Goal: Communication & Community: Answer question/provide support

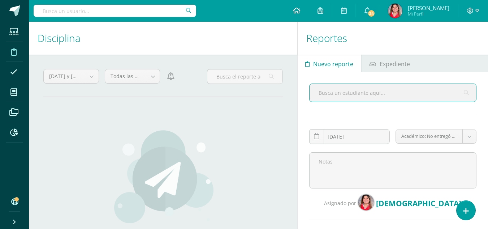
click at [300, 12] on icon at bounding box center [296, 10] width 7 height 7
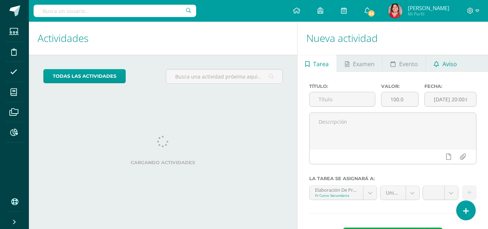
click at [446, 64] on span "Aviso" at bounding box center [450, 63] width 14 height 17
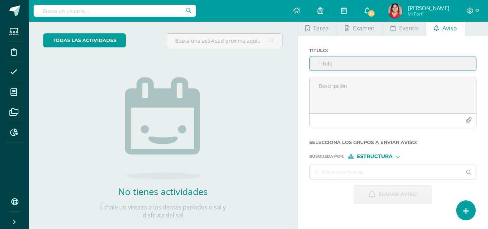
scroll to position [21, 0]
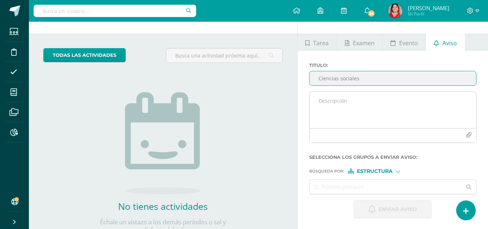
type input "Ciencias sociales"
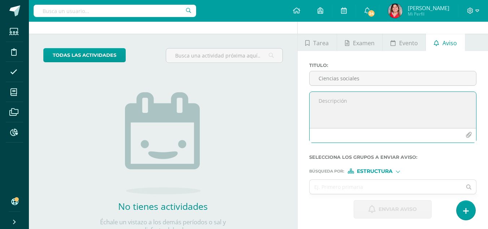
click at [339, 105] on textarea at bounding box center [393, 110] width 167 height 36
click at [324, 121] on textarea "Buenos días, un gusto saludarles, traslado solicitud por miss Verónica:" at bounding box center [393, 110] width 167 height 36
paste textarea "forrar el cuaderno de sociales de color verde para mañana jueves 11 de septiemb…"
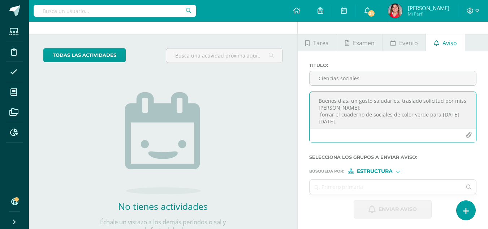
type textarea "Buenos días, un gusto saludarles, traslado solicitud por miss Verónica: forrar …"
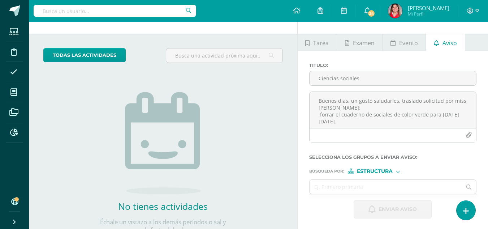
click at [396, 171] on div "Estructura" at bounding box center [375, 170] width 54 height 5
click at [384, 188] on span "Persona" at bounding box center [378, 190] width 26 height 4
click at [366, 187] on input "text" at bounding box center [386, 187] width 152 height 14
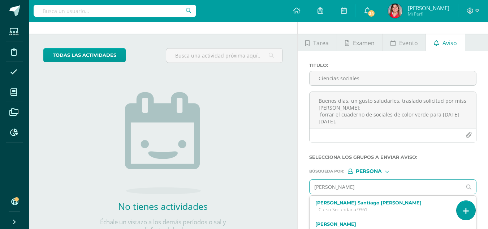
type input "santiago najera"
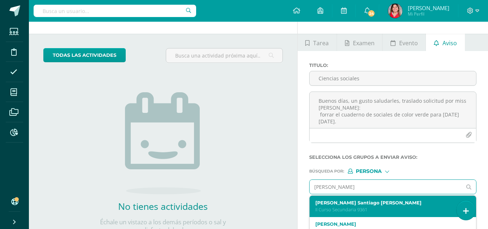
click at [336, 203] on label "Carlos Santiago Najera Salvatierra" at bounding box center [389, 202] width 149 height 5
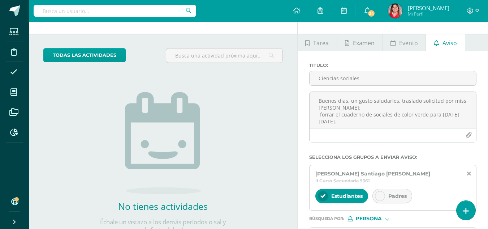
click at [381, 193] on icon at bounding box center [380, 195] width 5 height 5
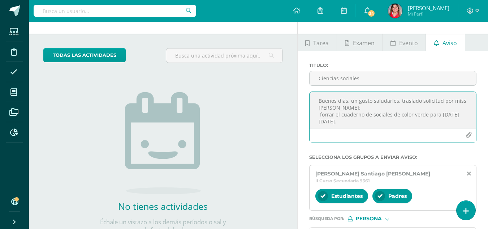
drag, startPoint x: 341, startPoint y: 109, endPoint x: 314, endPoint y: 100, distance: 28.0
click at [314, 100] on textarea "Buenos días, un gusto saludarles, traslado solicitud por miss Verónica: forrar …" at bounding box center [393, 110] width 167 height 36
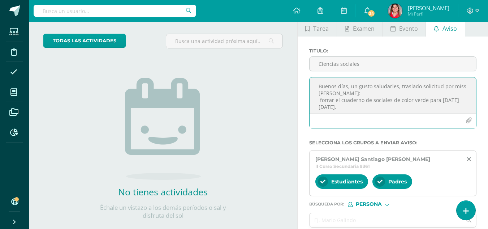
scroll to position [113, 0]
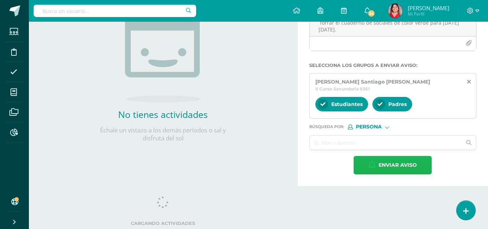
click at [388, 160] on span "Enviar aviso" at bounding box center [398, 165] width 38 height 18
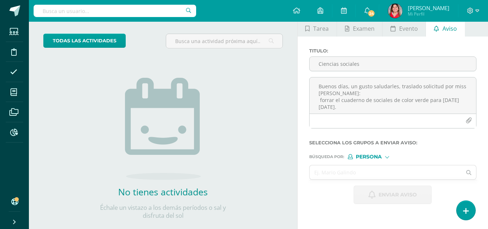
scroll to position [19, 0]
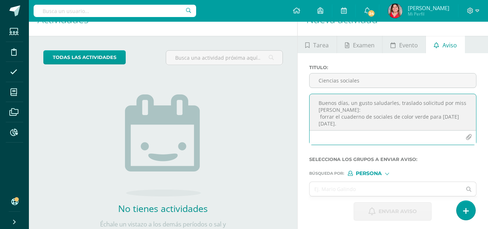
click at [320, 104] on textarea "Buenos días, un gusto saludarles, traslado solicitud por miss Verónica: forrar …" at bounding box center [393, 112] width 167 height 36
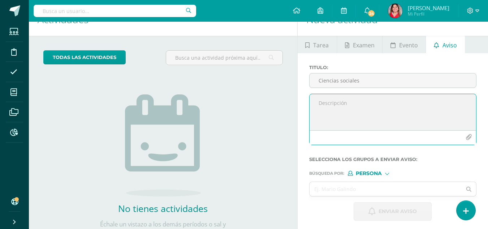
paste textarea "Buenos días, un gusto saludarles, traslado solicitud por miss Verónica:"
paste textarea "forrado de color verde el cuaderno de sociales para mañana jueves 11 de septiem…"
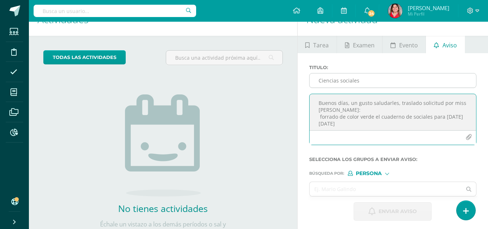
type textarea "Buenos días, un gusto saludarles, traslado solicitud por miss Verónica: forrado…"
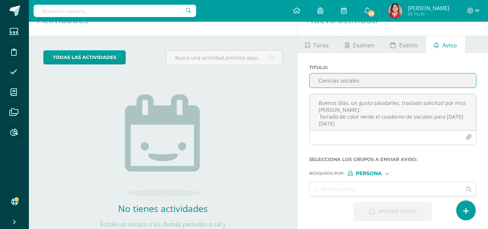
click at [382, 82] on input "Ciencias sociales" at bounding box center [393, 80] width 167 height 14
type input "c"
type input "Ciencias Sociales"
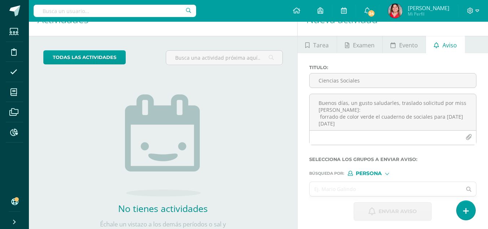
click at [389, 187] on input "text" at bounding box center [386, 189] width 152 height 14
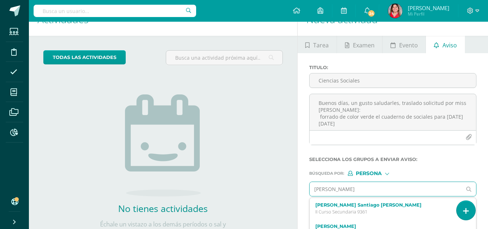
type input "marcela morales"
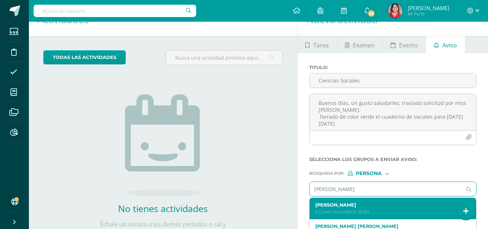
click at [385, 210] on p "II Curso Secundaria 20281" at bounding box center [389, 211] width 149 height 6
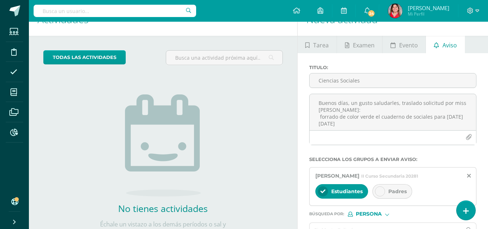
click at [379, 189] on icon at bounding box center [380, 191] width 5 height 5
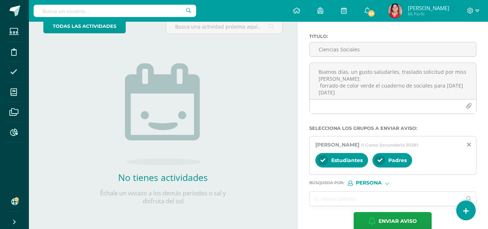
scroll to position [54, 0]
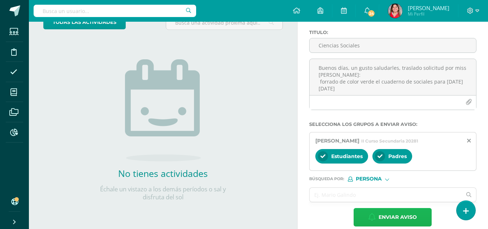
click at [413, 216] on span "Enviar aviso" at bounding box center [398, 217] width 38 height 18
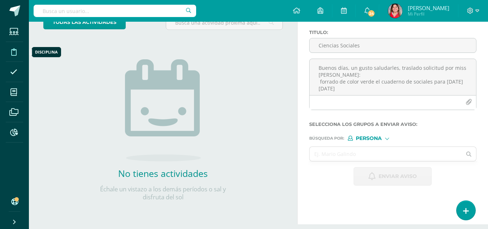
click at [21, 53] on span at bounding box center [14, 51] width 16 height 16
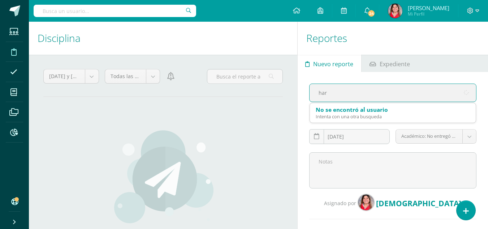
type input "hard"
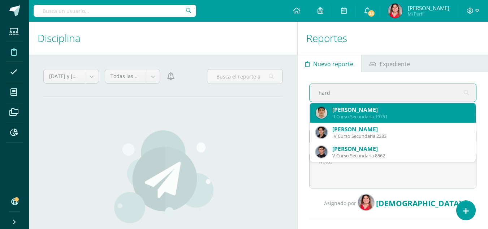
click at [366, 111] on div "José Carlos Harders Díaz" at bounding box center [401, 110] width 138 height 8
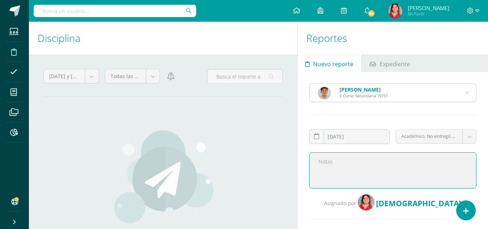
click at [355, 158] on textarea at bounding box center [392, 170] width 167 height 36
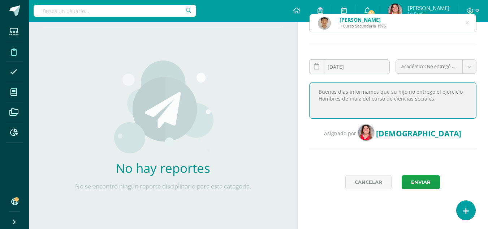
scroll to position [72, 0]
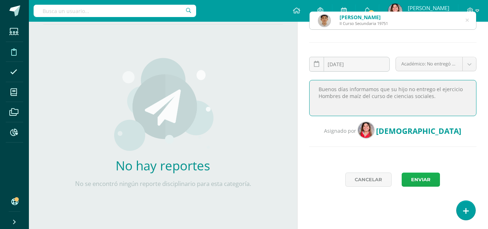
type textarea "Buenos días informamos que su hijo no entrego el ejercicio Hombres de maíz del …"
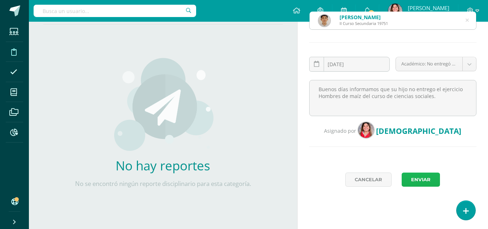
click at [423, 180] on button "Enviar" at bounding box center [421, 179] width 38 height 14
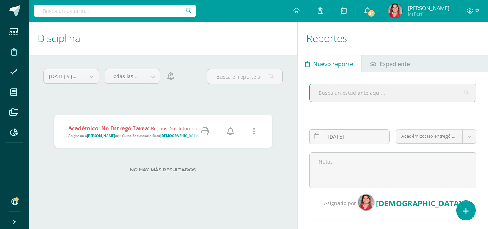
click at [232, 129] on icon at bounding box center [230, 131] width 7 height 8
